Goal: Task Accomplishment & Management: Use online tool/utility

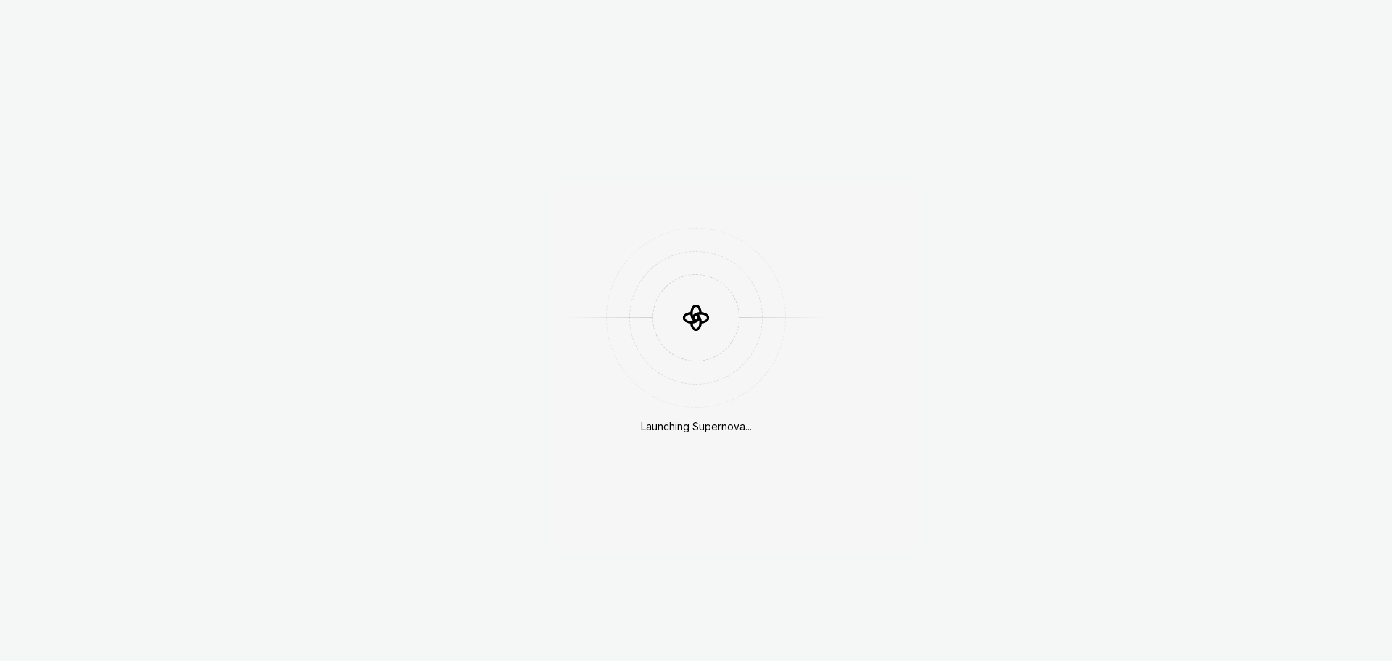
click at [699, 309] on icon at bounding box center [696, 312] width 9 height 15
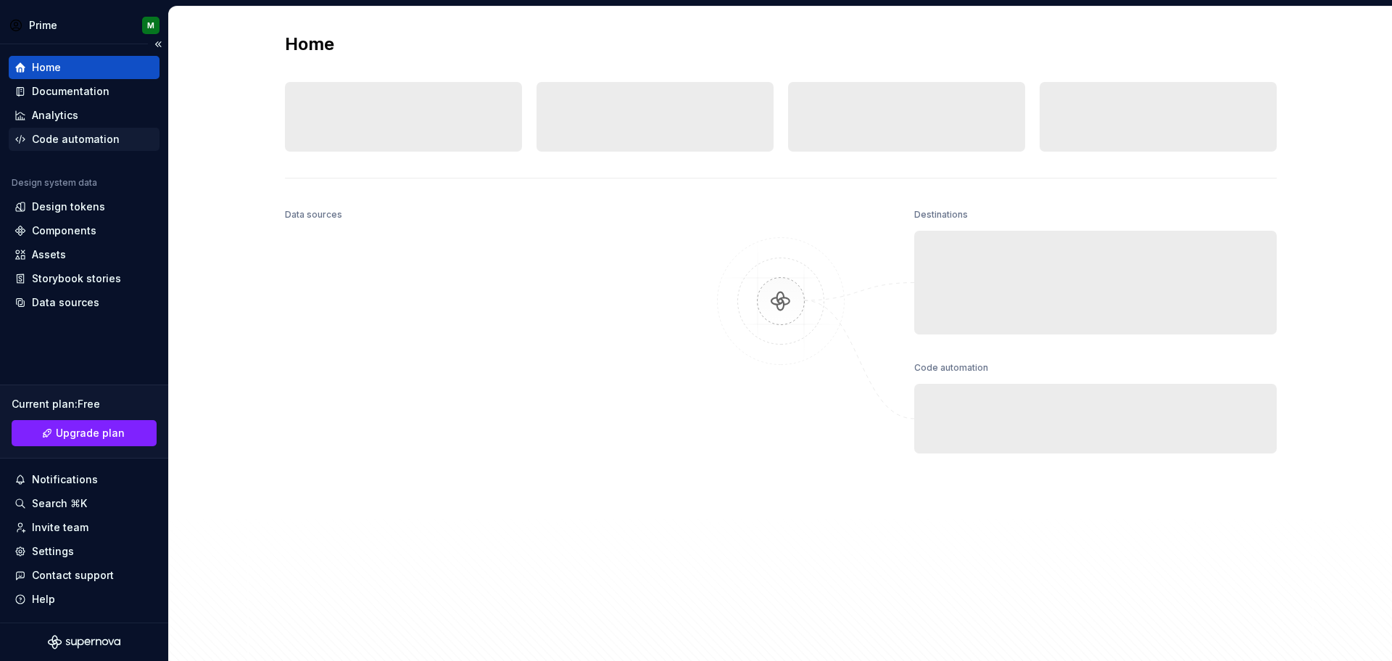
click at [84, 134] on div "Code automation" at bounding box center [76, 139] width 88 height 15
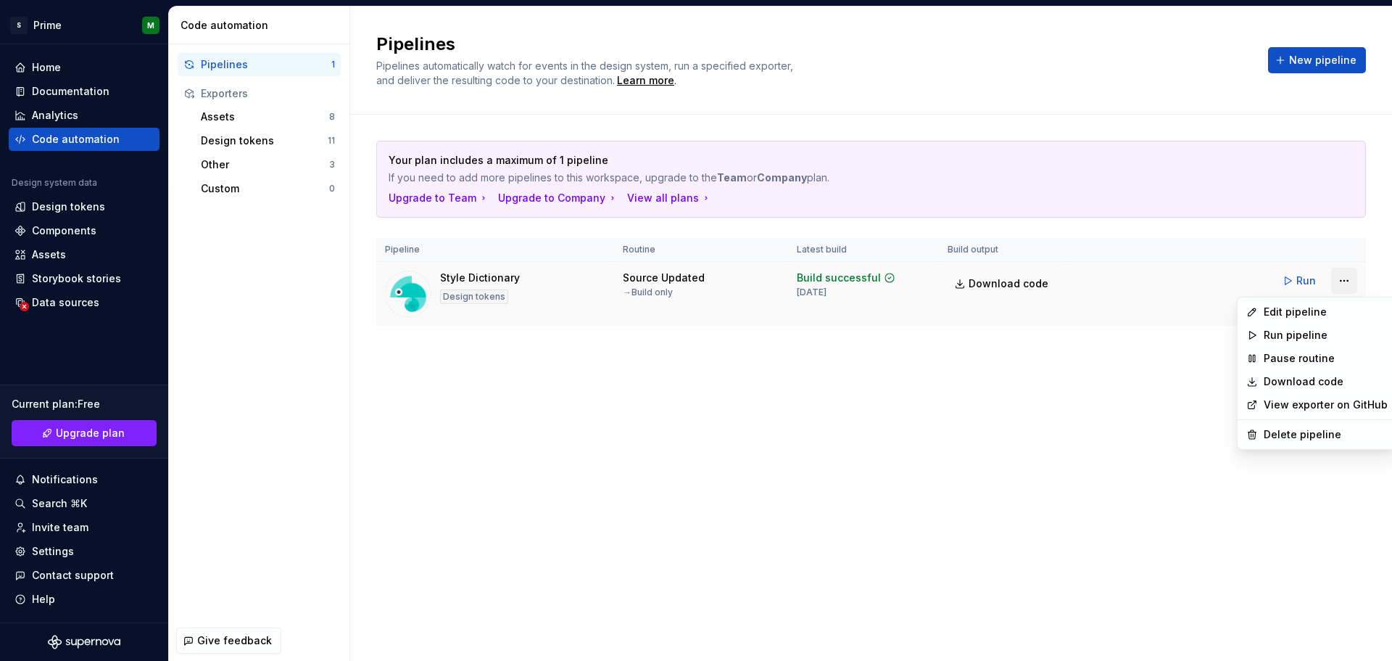
click at [1347, 281] on html "S Prime M Home Documentation Analytics Code automation Design system data Desig…" at bounding box center [696, 330] width 1392 height 661
click at [1316, 310] on div "Edit pipeline" at bounding box center [1326, 312] width 124 height 15
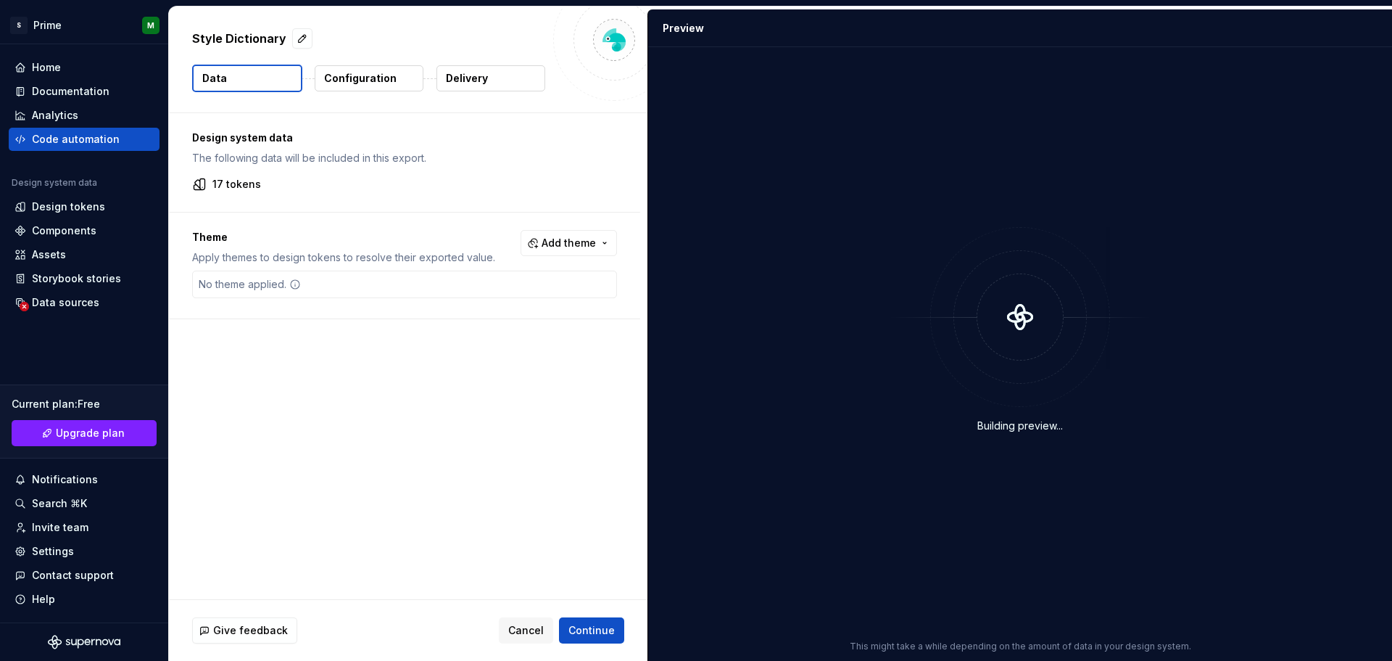
click at [372, 78] on p "Configuration" at bounding box center [360, 78] width 73 height 15
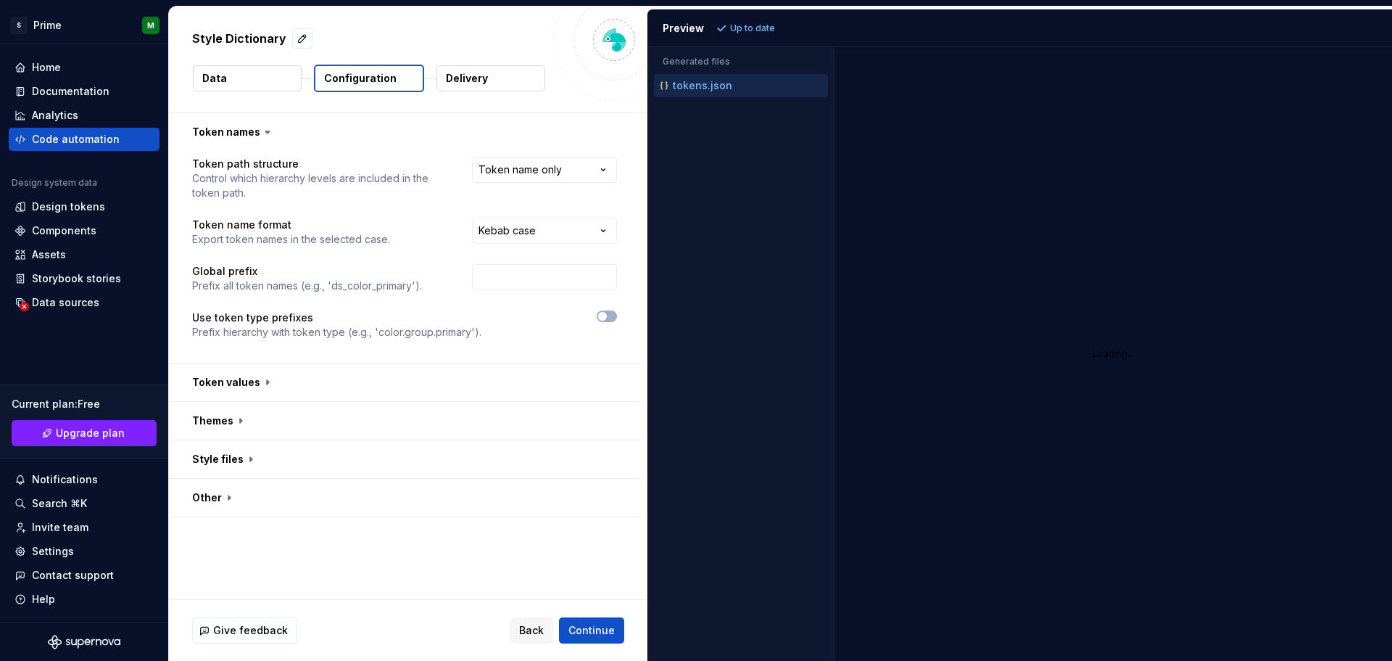
click at [500, 75] on button "Delivery" at bounding box center [491, 78] width 109 height 26
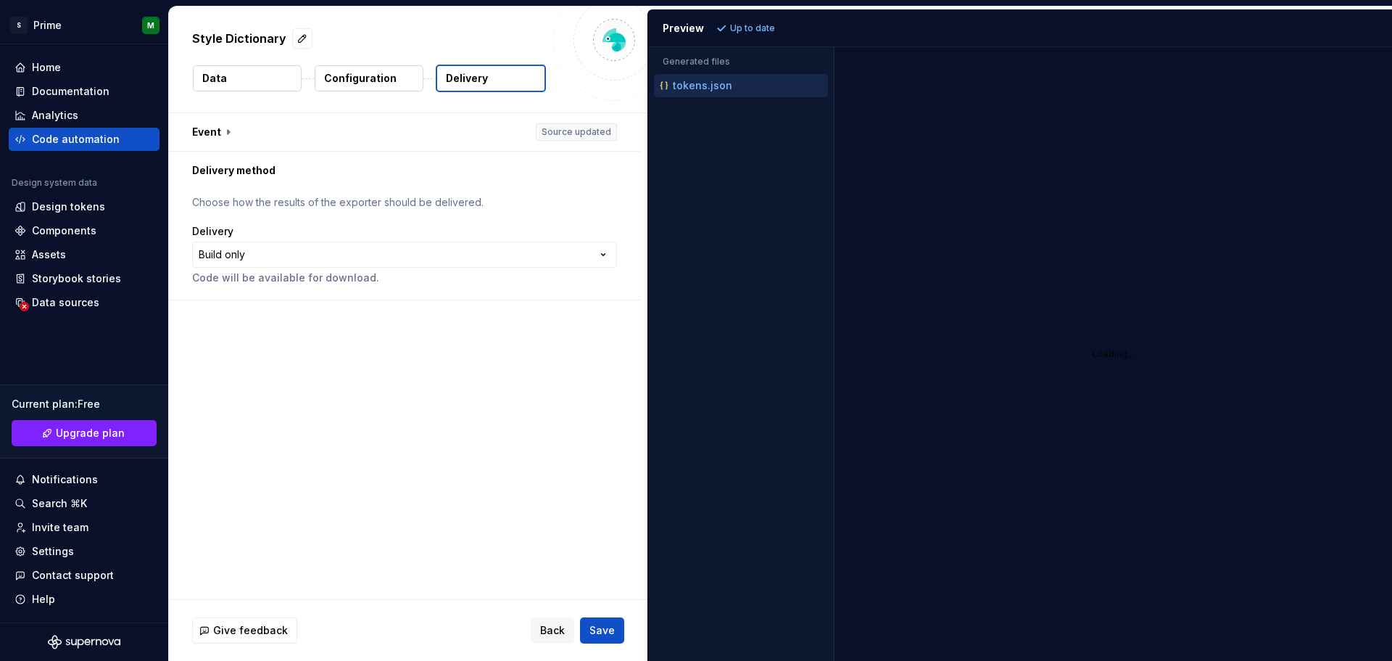
click at [401, 78] on button "Configuration" at bounding box center [369, 78] width 109 height 26
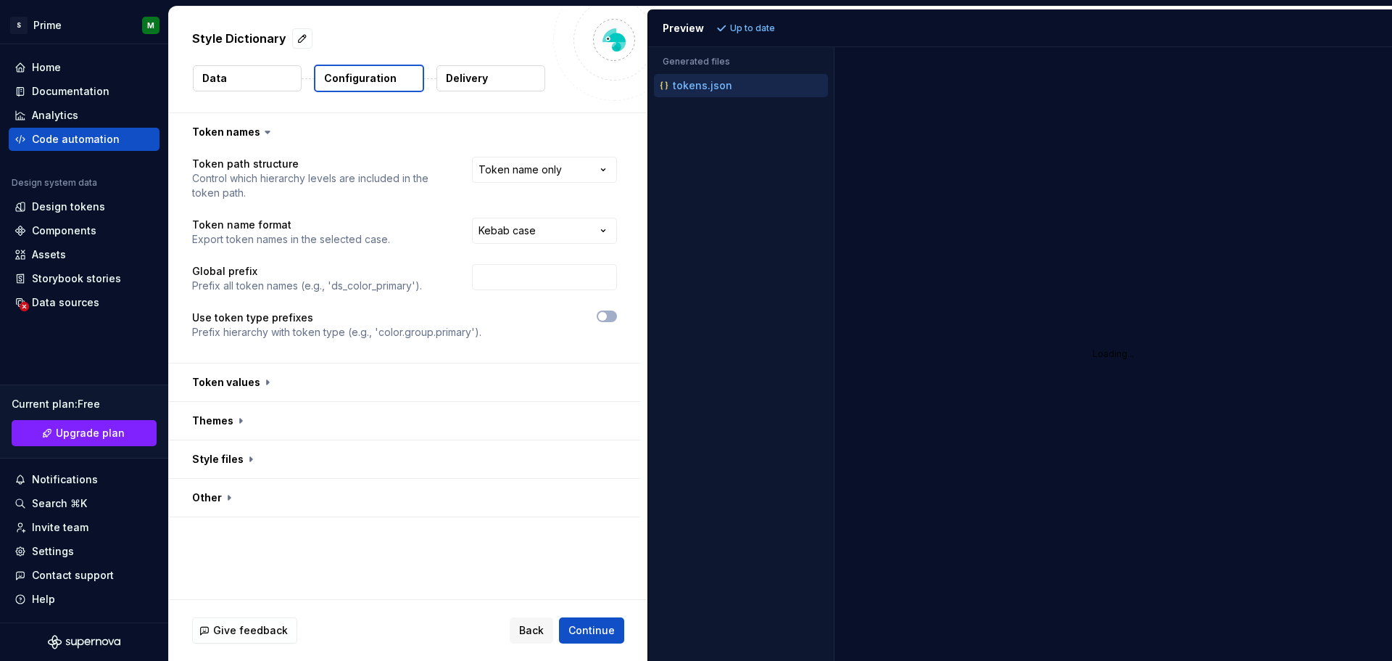
click at [262, 79] on button "Data" at bounding box center [247, 78] width 109 height 26
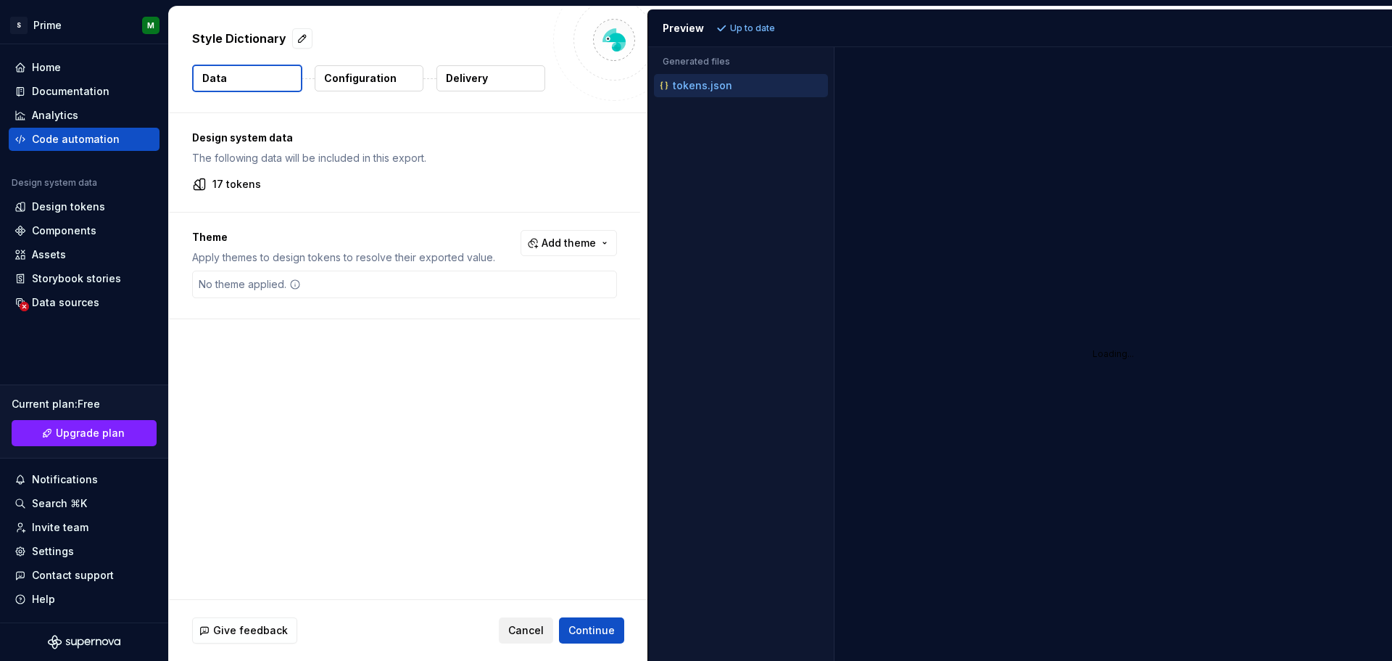
click at [533, 625] on span "Cancel" at bounding box center [526, 630] width 36 height 15
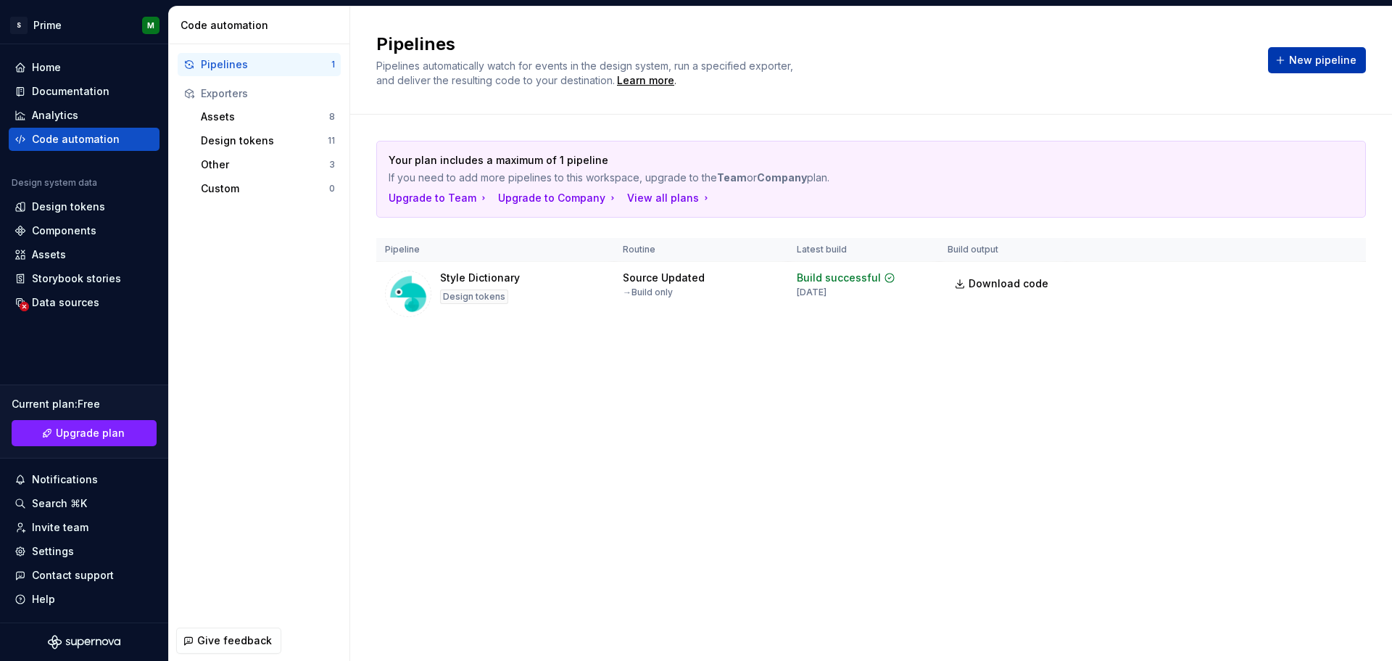
click at [1283, 65] on button "New pipeline" at bounding box center [1317, 60] width 98 height 26
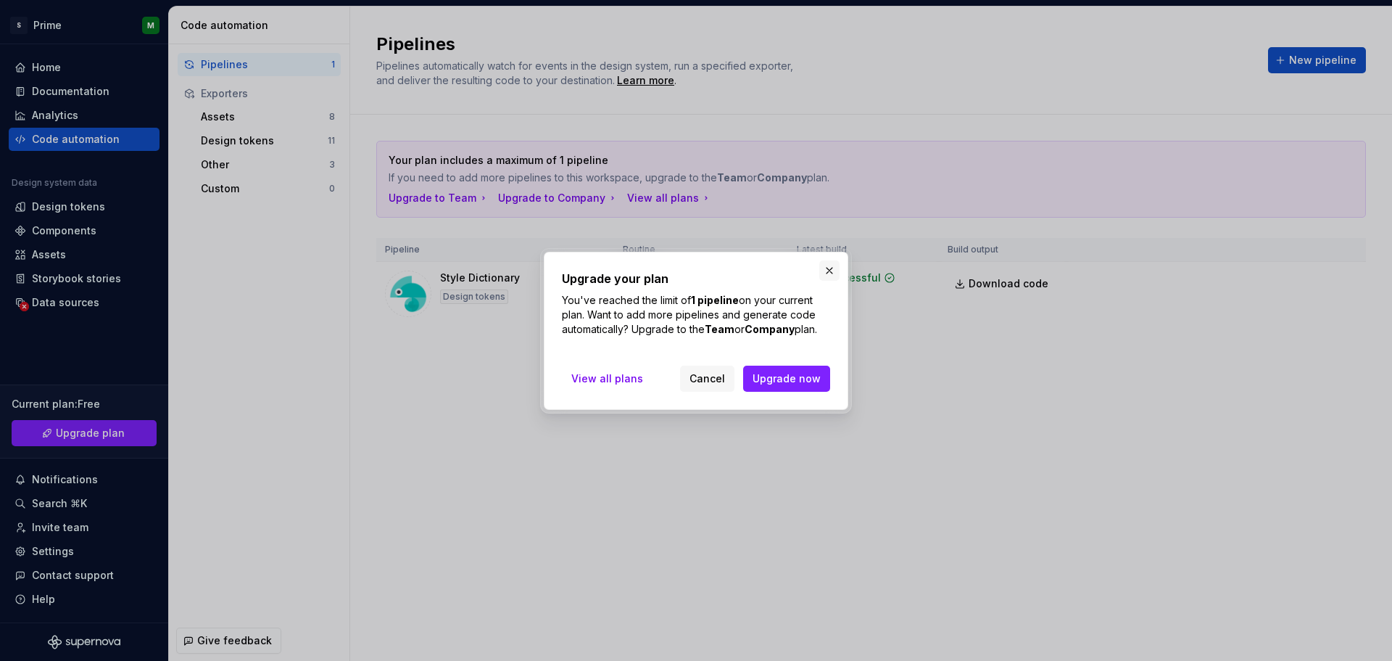
click at [830, 273] on button "button" at bounding box center [829, 270] width 20 height 20
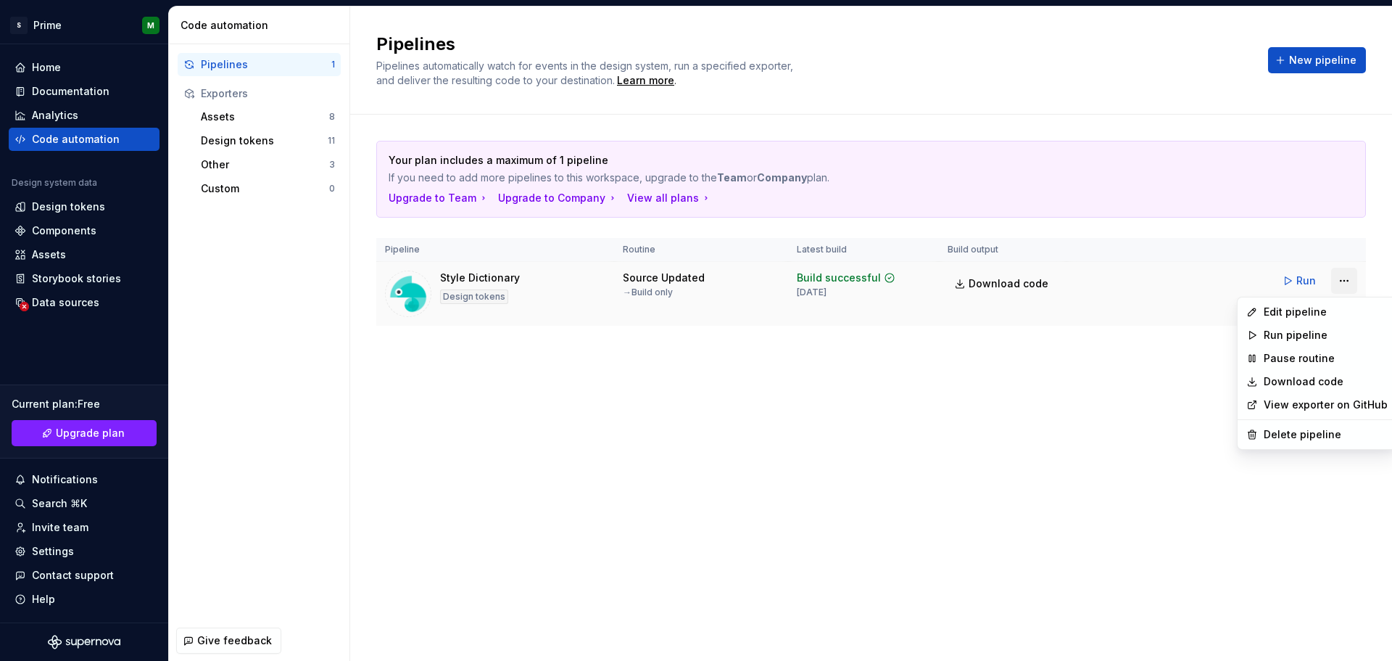
click at [1345, 277] on html "S Prime M Home Documentation Analytics Code automation Design system data Desig…" at bounding box center [696, 330] width 1392 height 661
click at [1261, 313] on div "Edit pipeline" at bounding box center [1317, 311] width 153 height 23
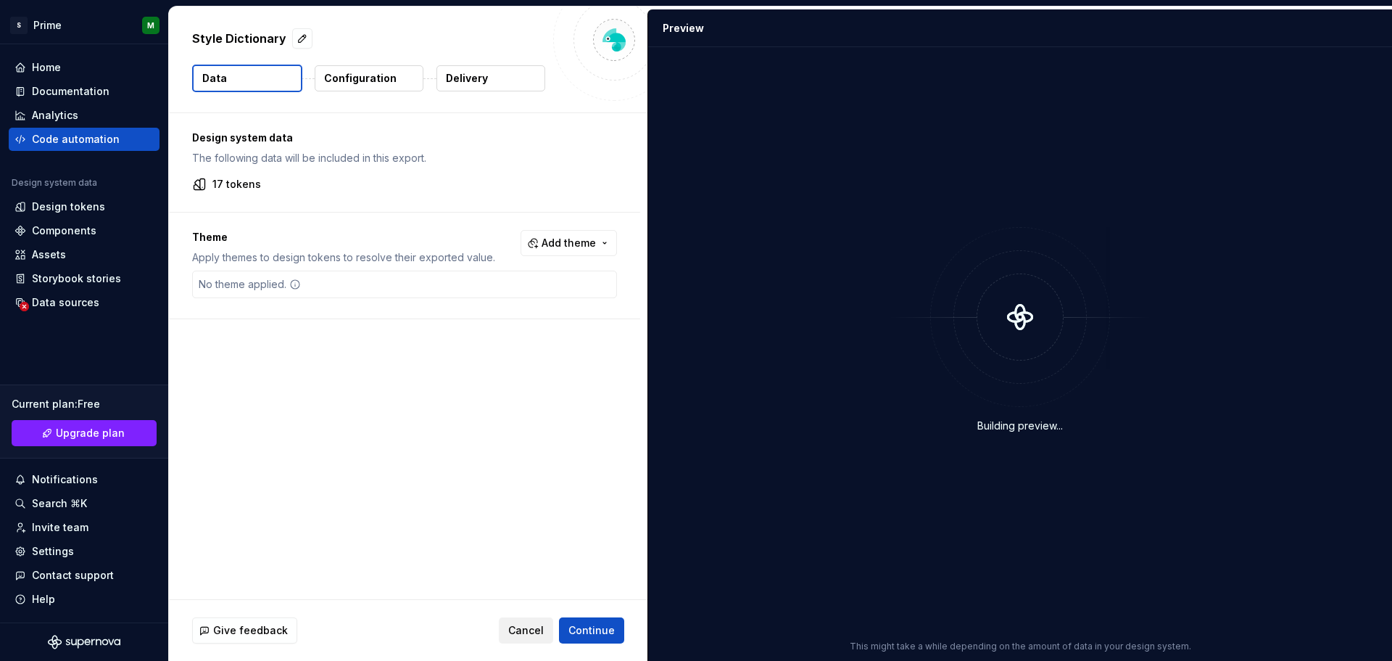
click at [522, 636] on span "Cancel" at bounding box center [526, 630] width 36 height 15
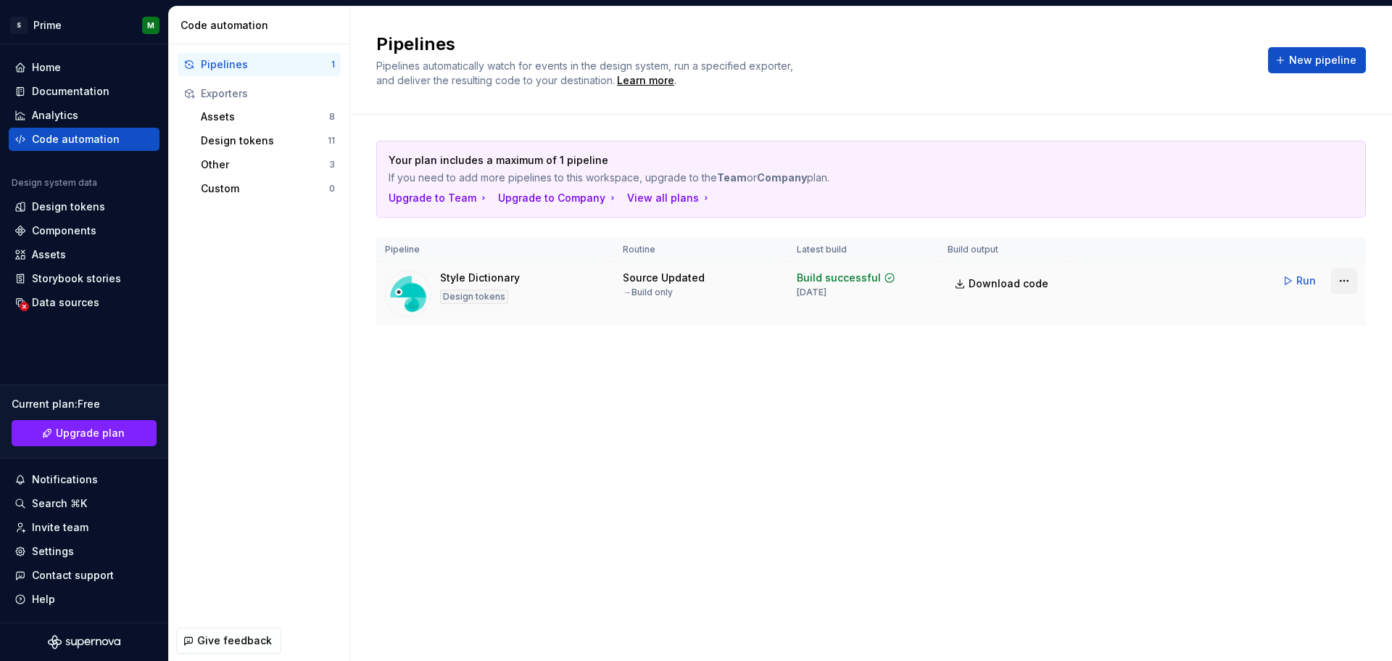
click at [1348, 276] on html "S Prime M Home Documentation Analytics Code automation Design system data Desig…" at bounding box center [696, 330] width 1392 height 661
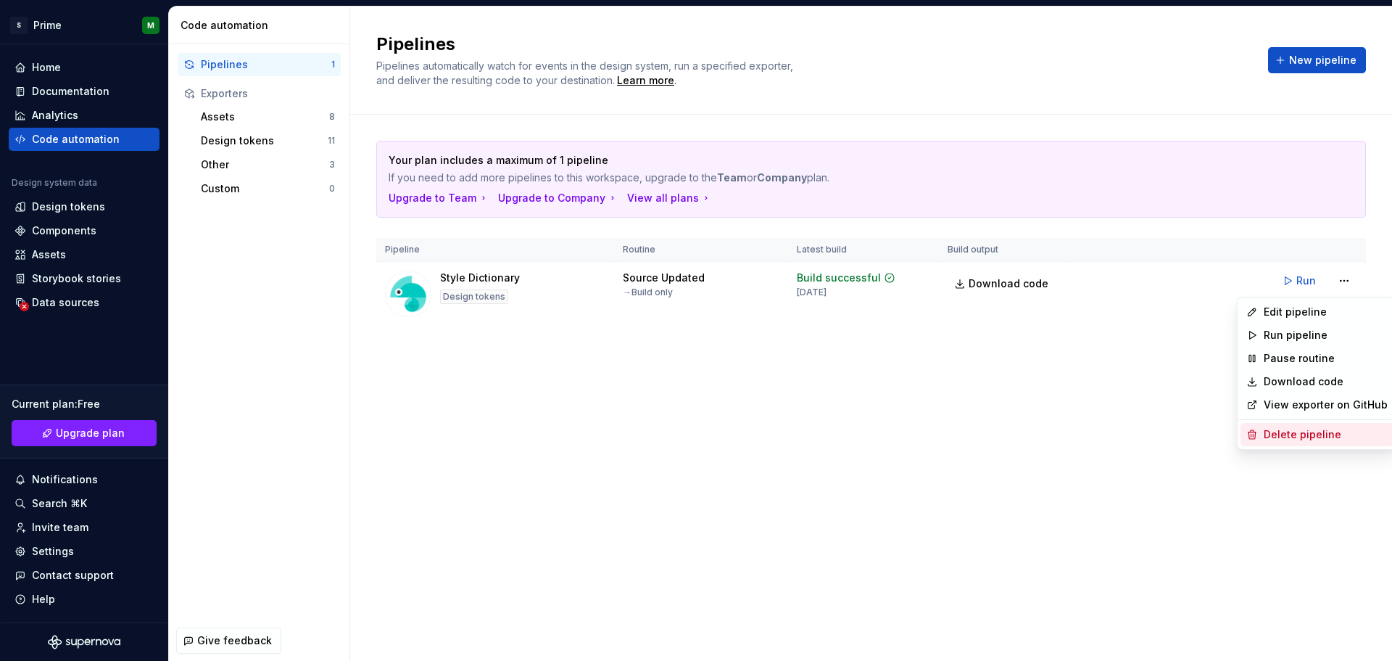
click at [1286, 436] on div "Delete pipeline" at bounding box center [1326, 434] width 124 height 15
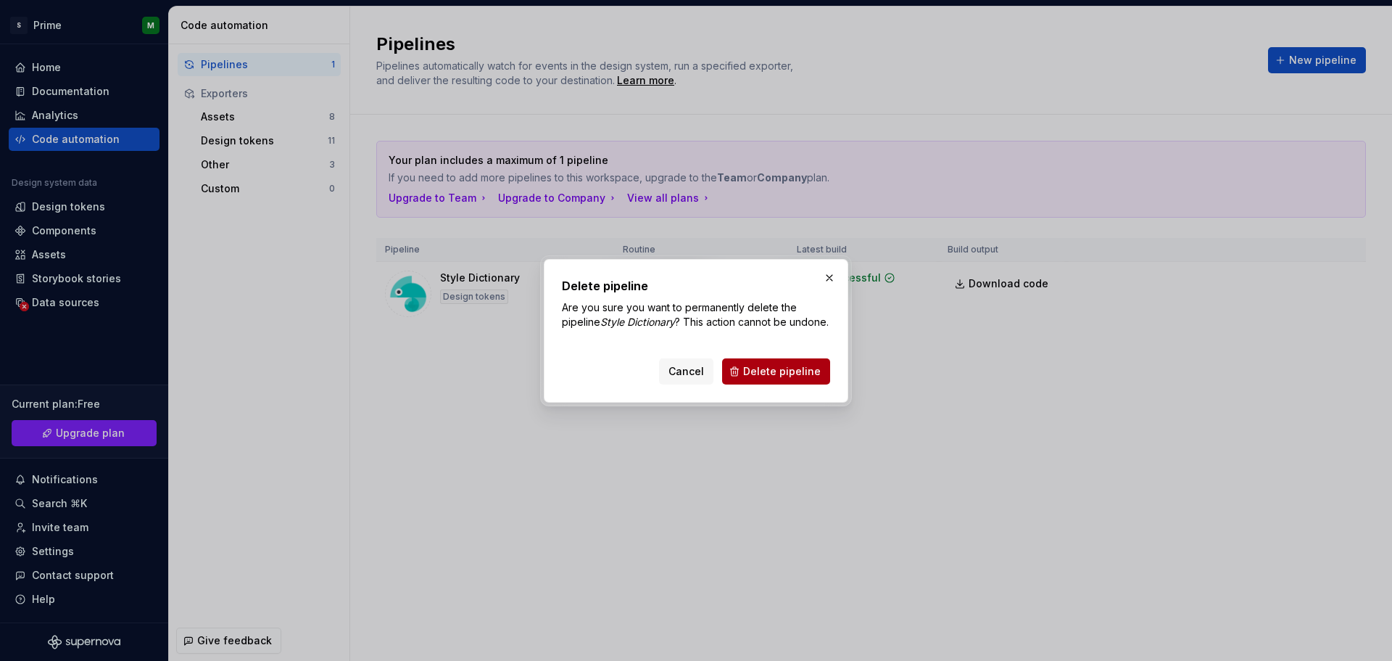
click at [775, 378] on span "Delete pipeline" at bounding box center [782, 371] width 78 height 15
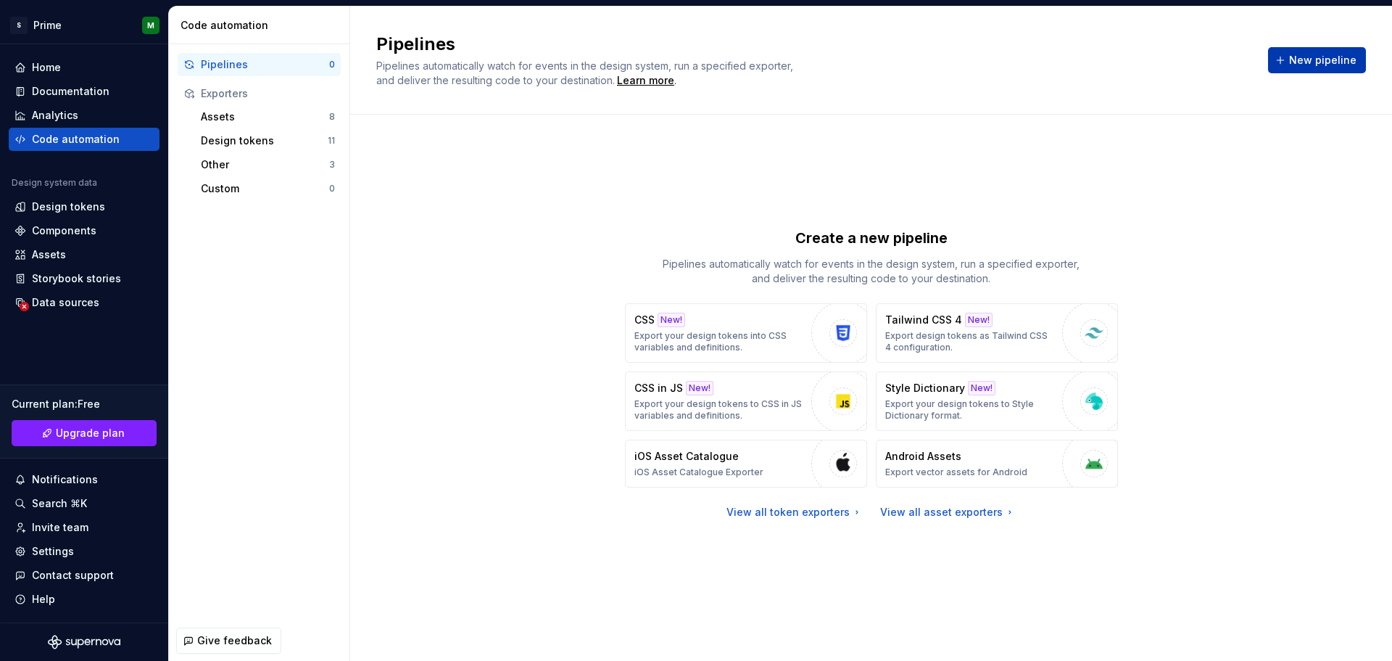
click at [1319, 58] on span "New pipeline" at bounding box center [1322, 60] width 67 height 15
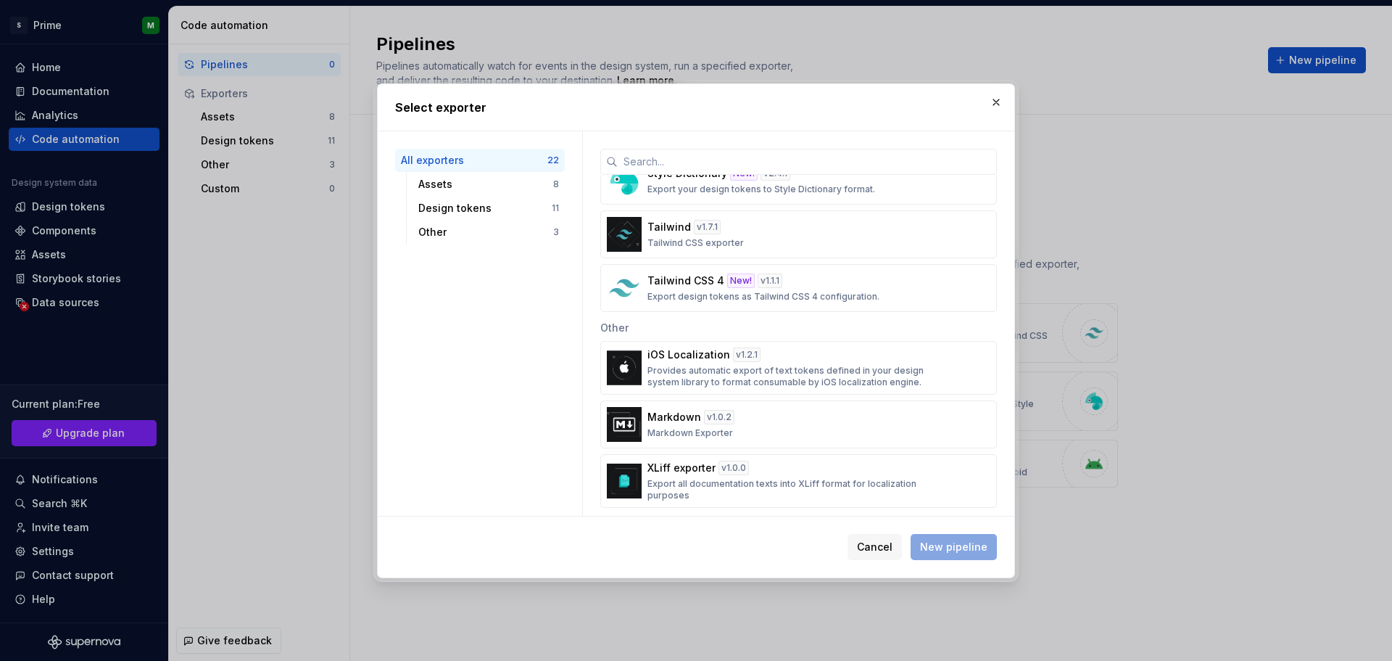
scroll to position [944, 0]
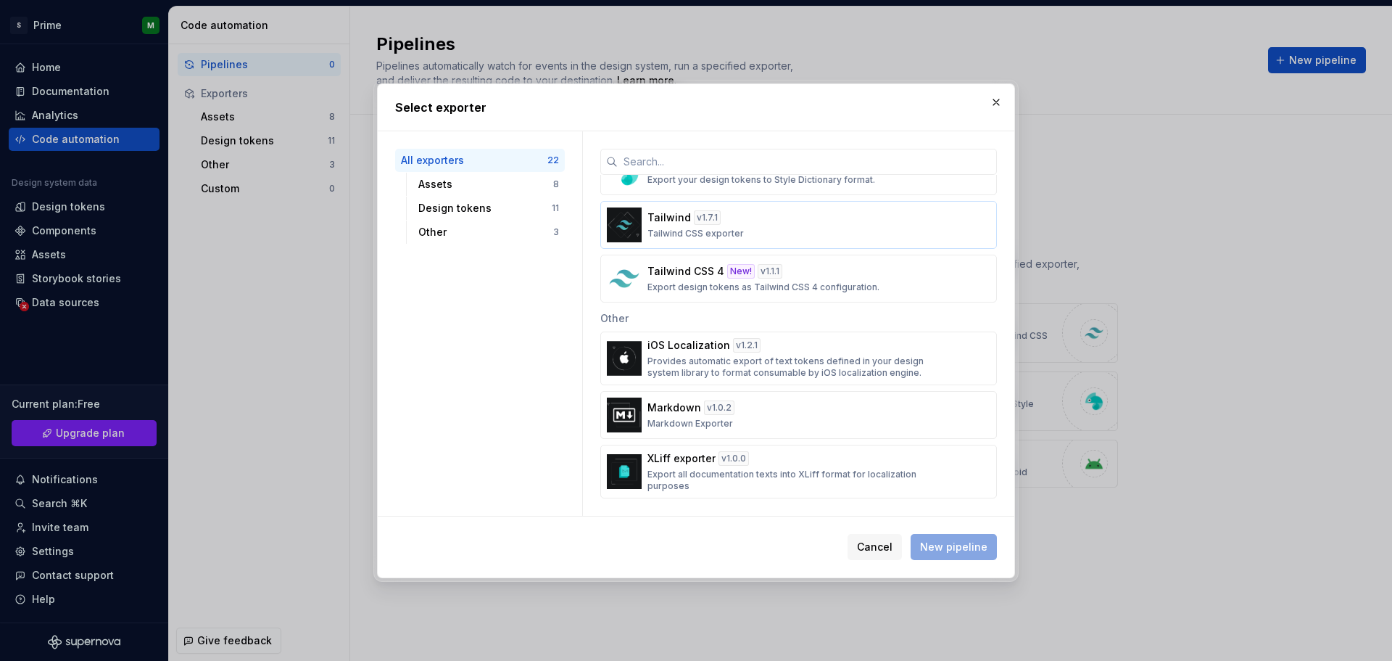
click at [697, 231] on p "Tailwind CSS exporter" at bounding box center [696, 234] width 96 height 12
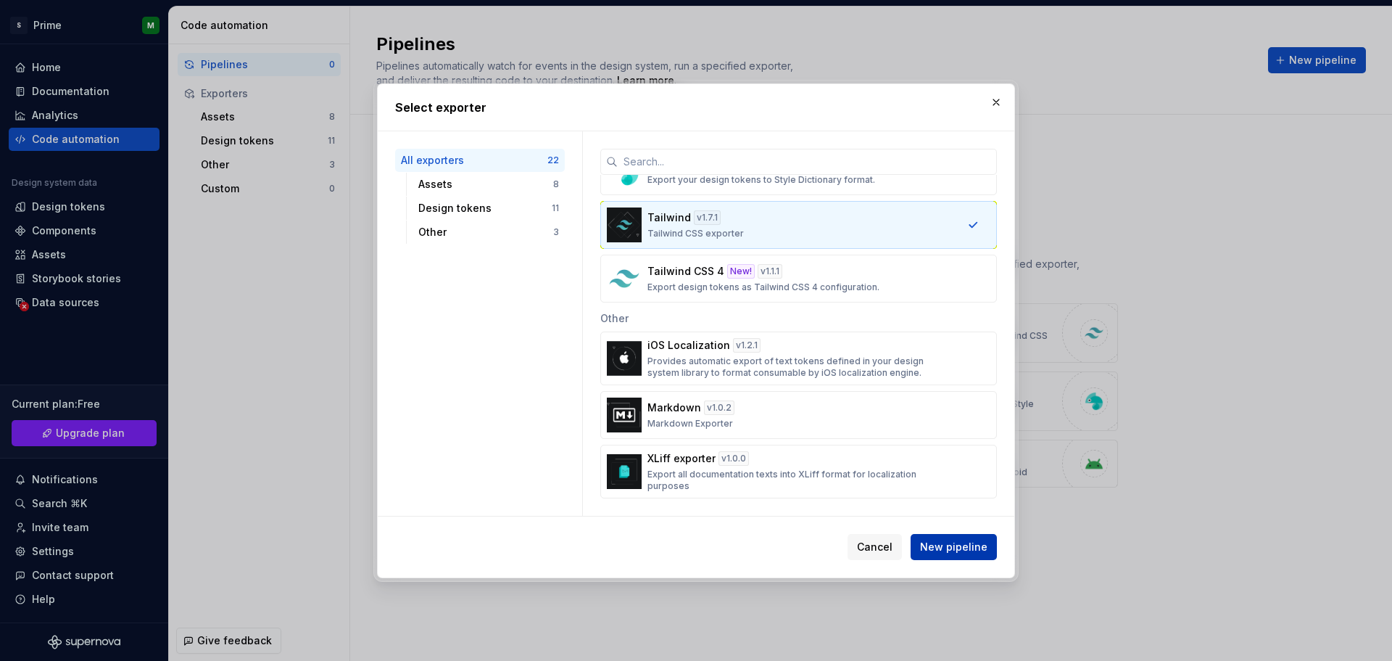
click at [942, 543] on span "New pipeline" at bounding box center [953, 547] width 67 height 15
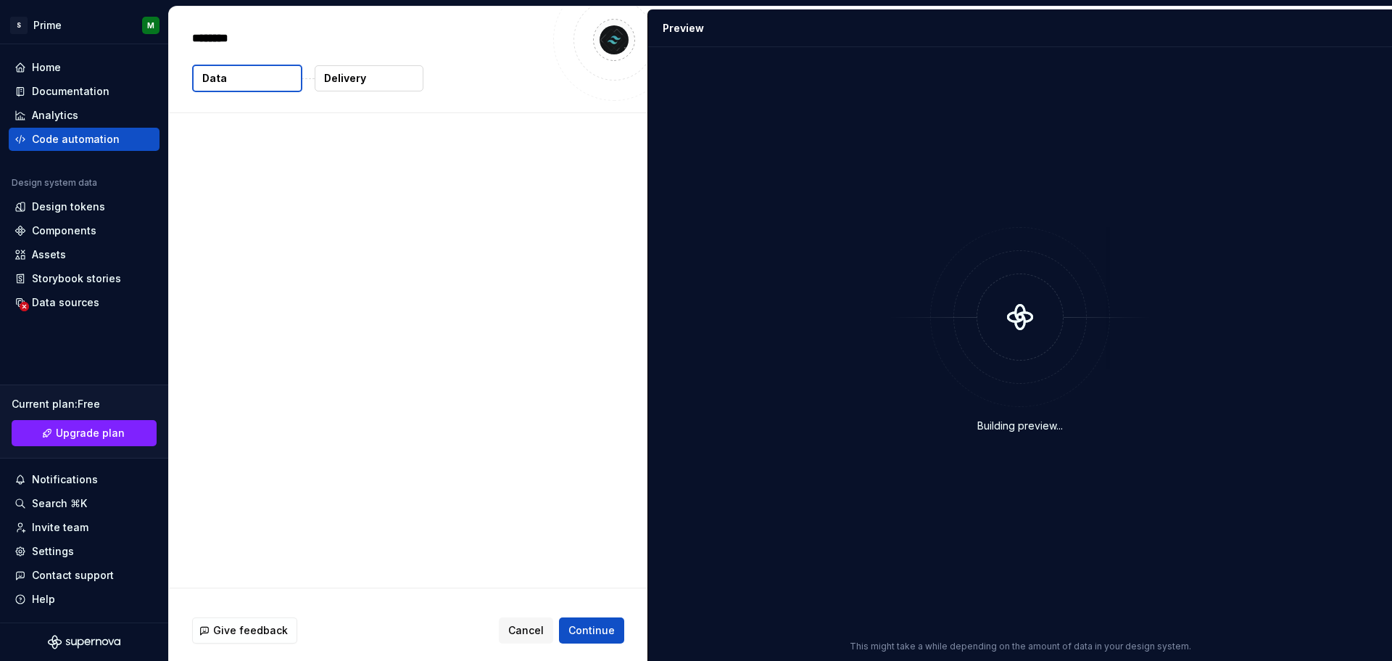
type textarea "*"
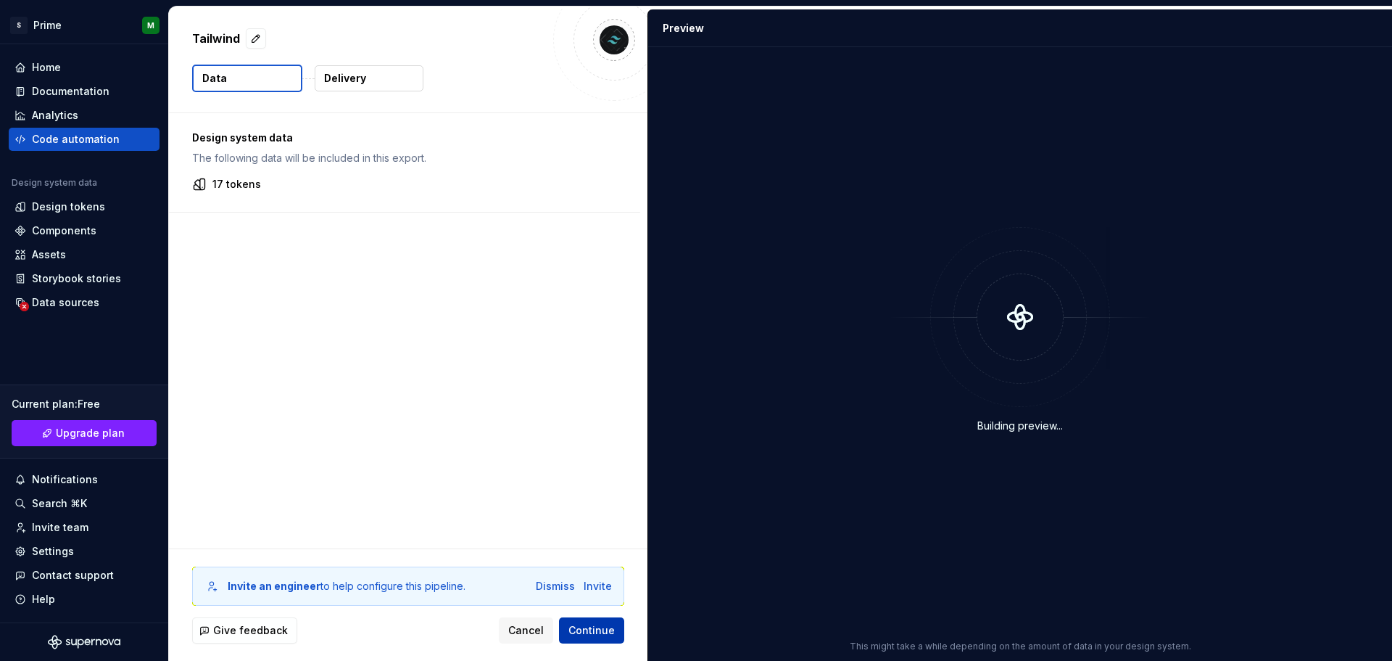
click at [601, 630] on span "Continue" at bounding box center [592, 630] width 46 height 15
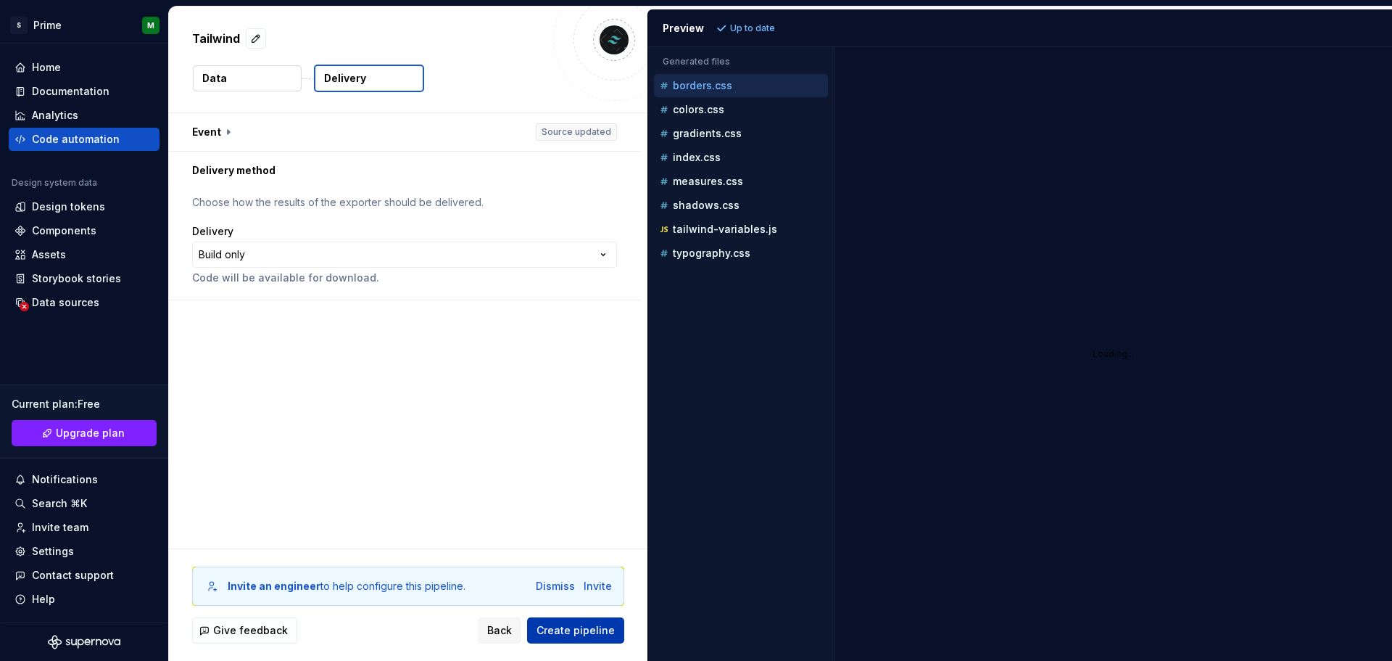
click at [597, 634] on span "Create pipeline" at bounding box center [576, 630] width 78 height 15
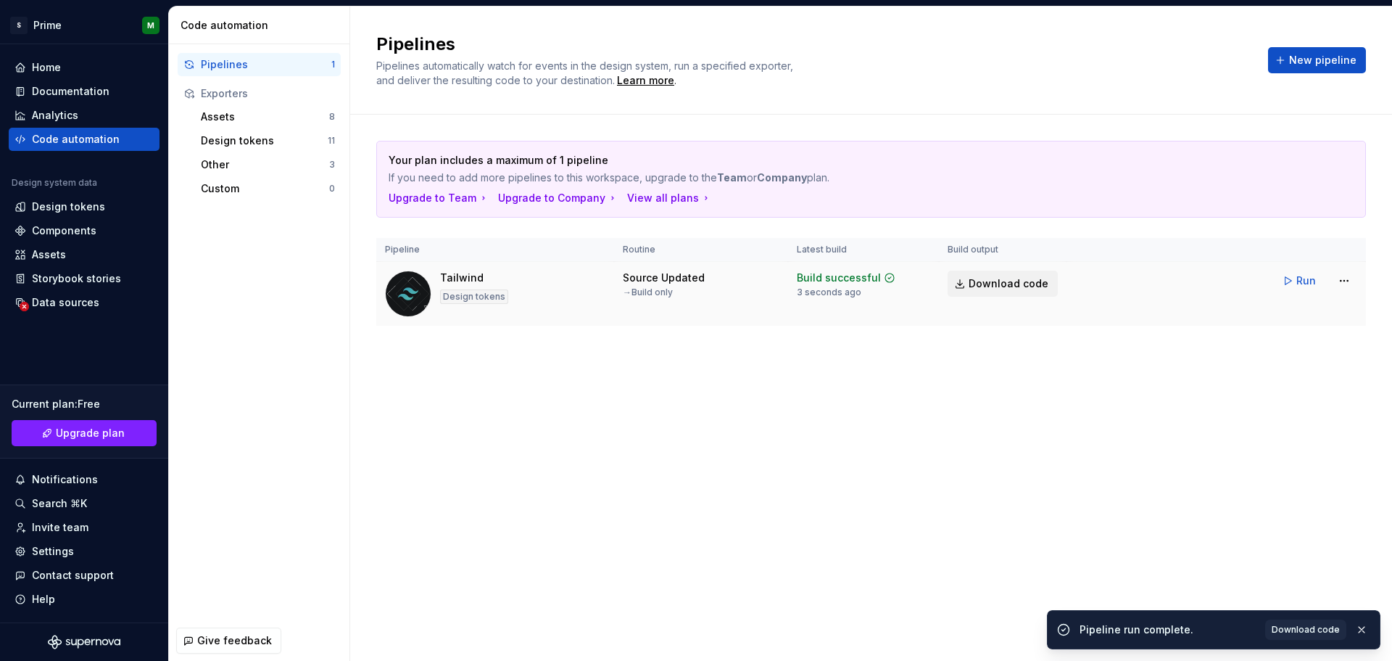
click at [991, 275] on link "Download code" at bounding box center [1003, 284] width 110 height 26
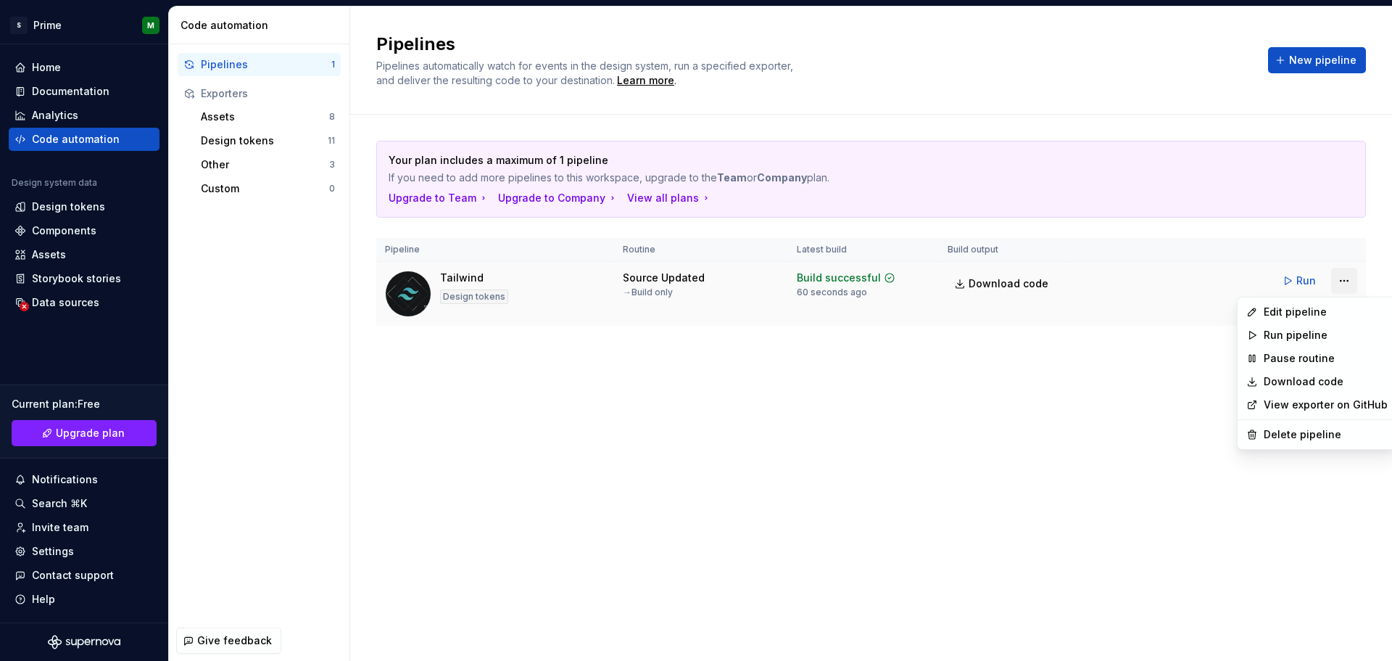
click at [1354, 278] on html "S Prime M Home Documentation Analytics Code automation Design system data Desig…" at bounding box center [696, 330] width 1392 height 661
click at [1276, 430] on div "Delete pipeline" at bounding box center [1326, 434] width 124 height 15
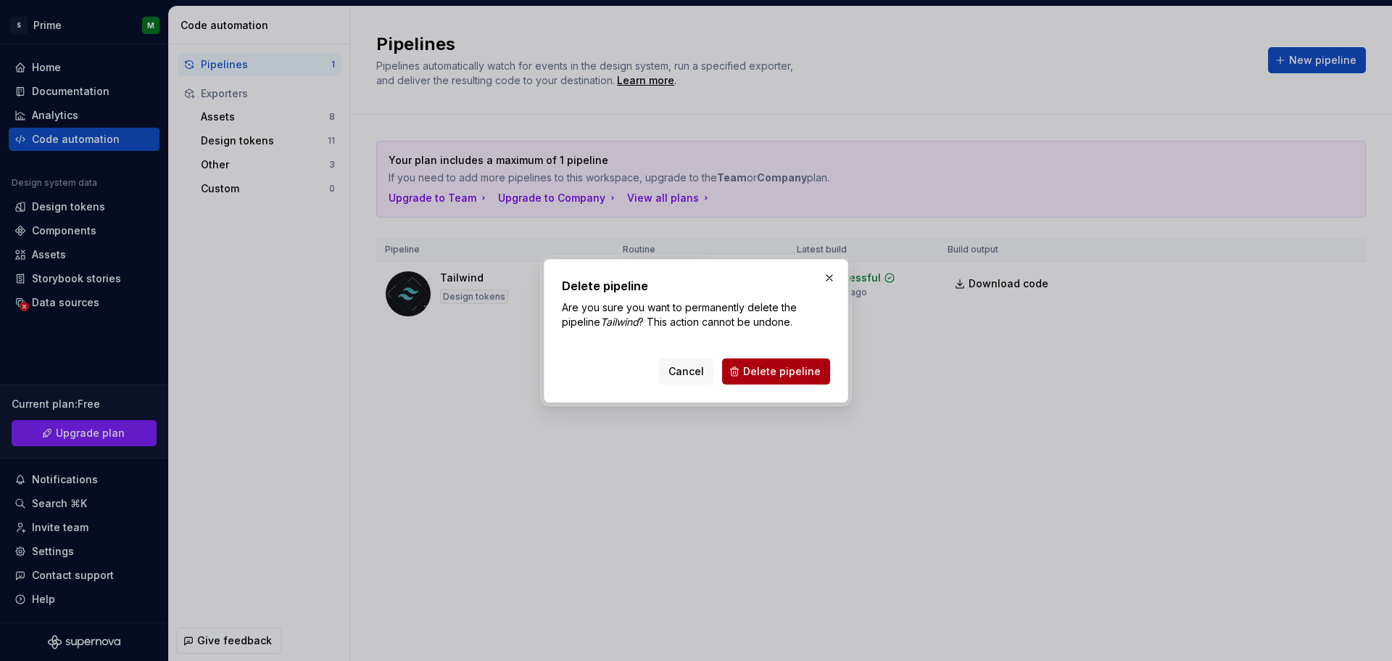
click at [786, 367] on span "Delete pipeline" at bounding box center [782, 371] width 78 height 15
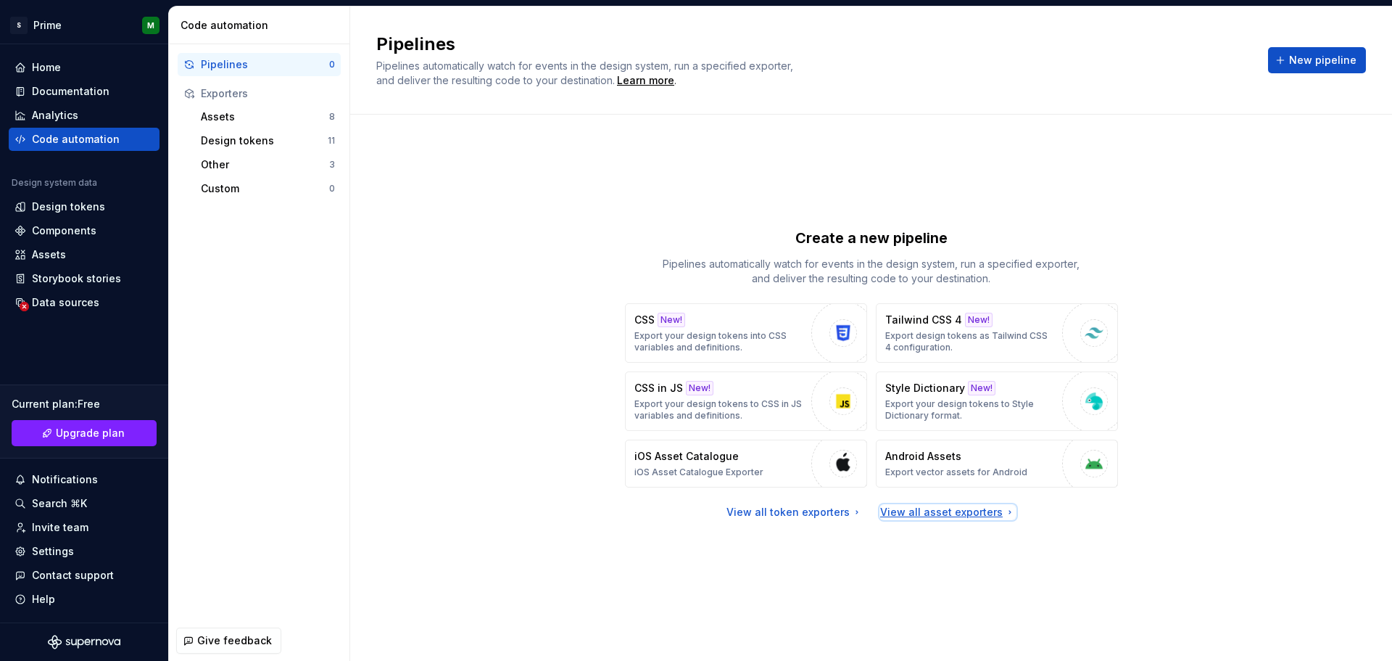
click at [975, 508] on div "View all asset exporters" at bounding box center [948, 512] width 136 height 15
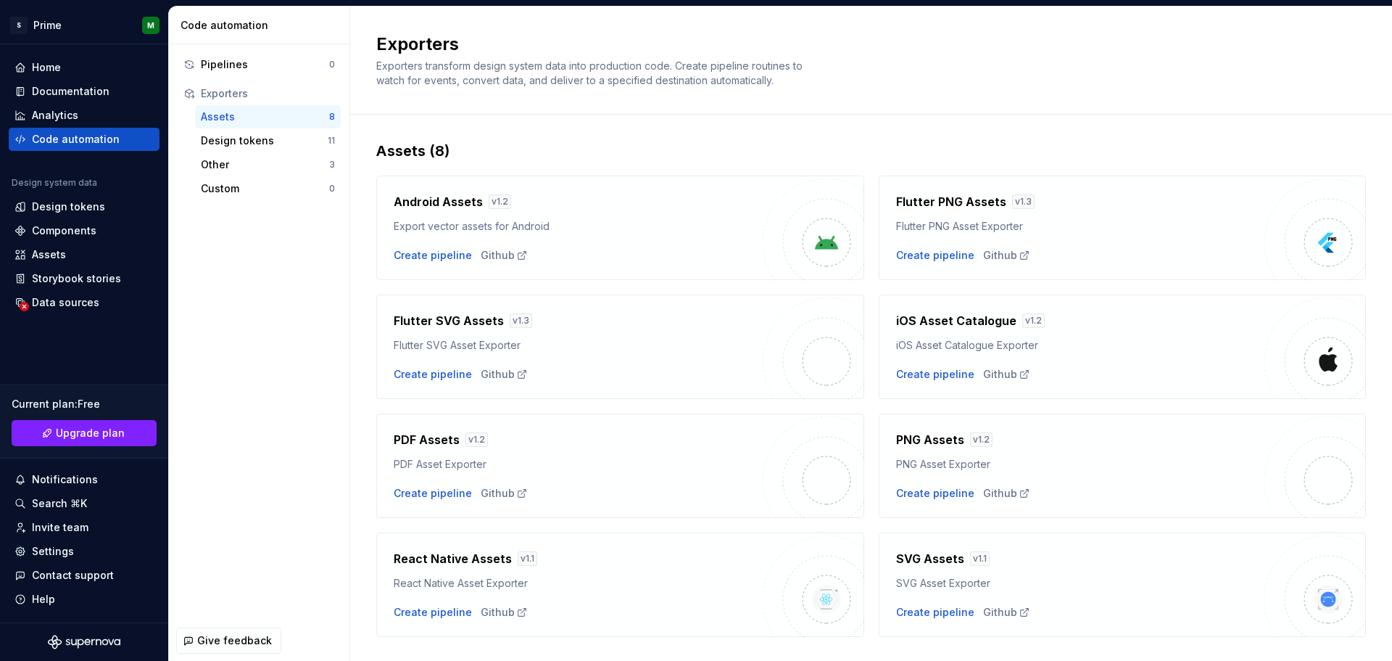
scroll to position [31, 0]
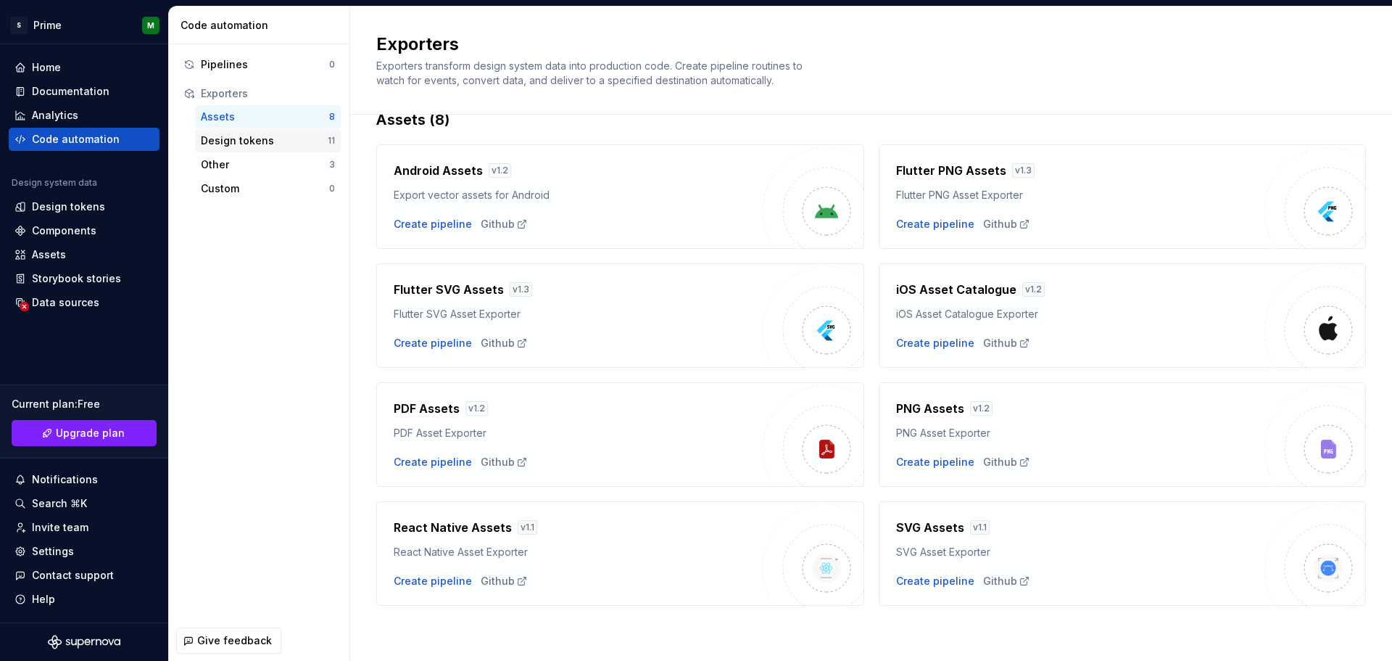
click at [261, 146] on div "Design tokens" at bounding box center [264, 140] width 127 height 15
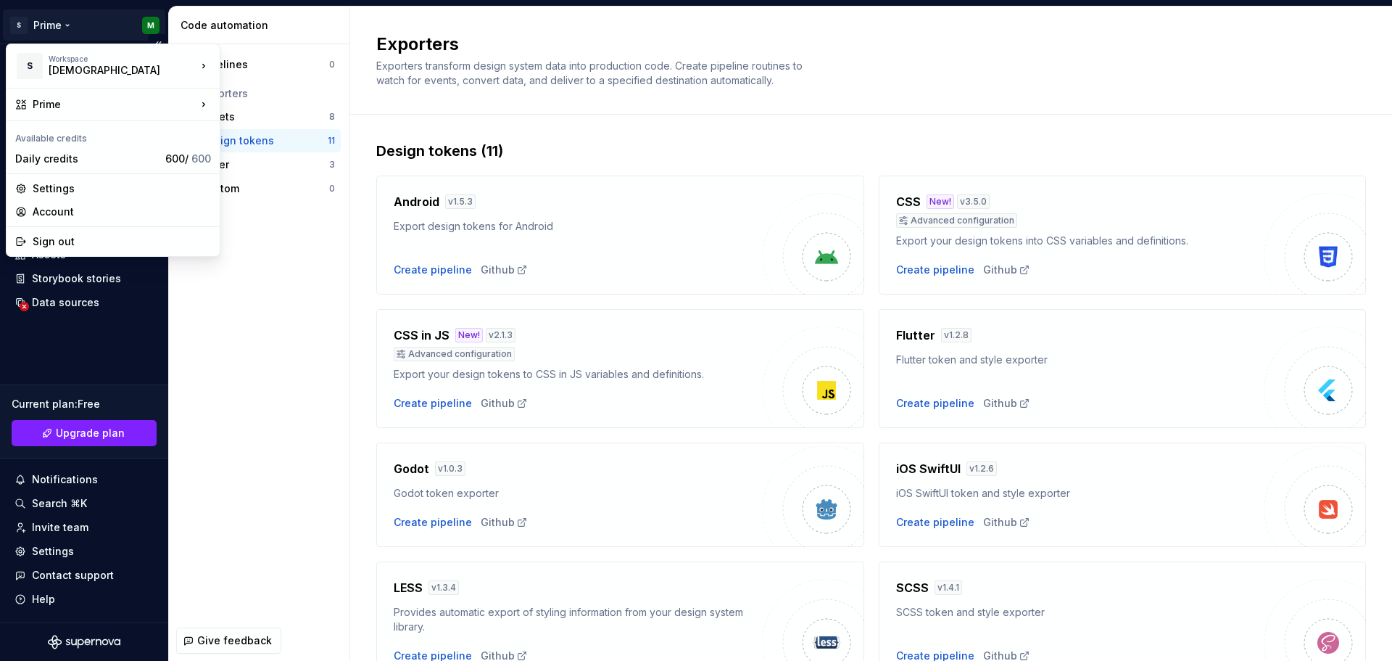
click at [157, 21] on html "S Prime M Home Documentation Analytics Code automation Design system data Desig…" at bounding box center [696, 330] width 1392 height 661
click at [101, 235] on div "Sign out" at bounding box center [122, 241] width 178 height 15
